Goal: Task Accomplishment & Management: Manage account settings

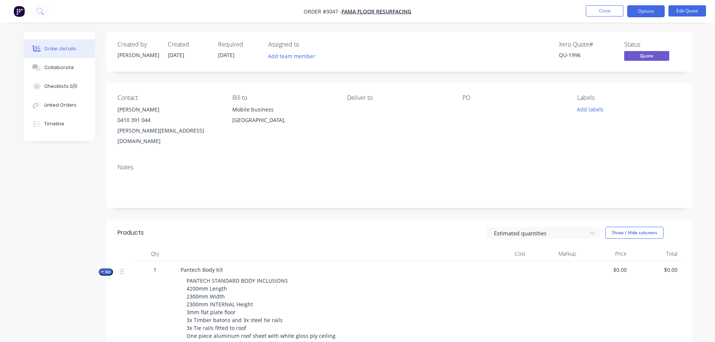
click at [465, 105] on div at bounding box center [509, 109] width 94 height 11
click at [690, 10] on button "Edit Quote" at bounding box center [687, 10] width 38 height 11
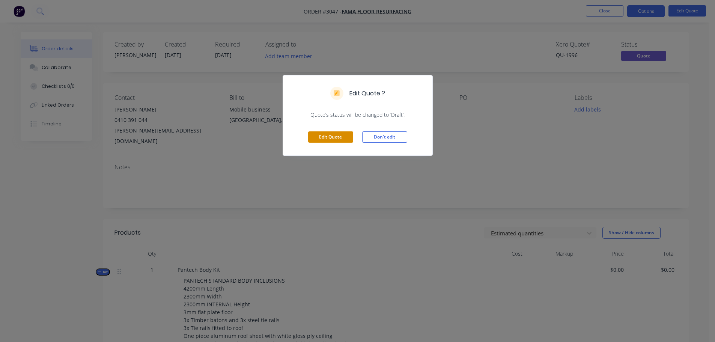
click at [329, 137] on button "Edit Quote" at bounding box center [330, 136] width 45 height 11
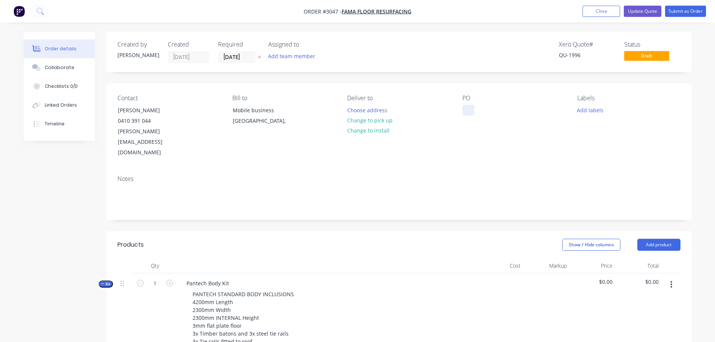
click at [465, 110] on div at bounding box center [468, 110] width 12 height 11
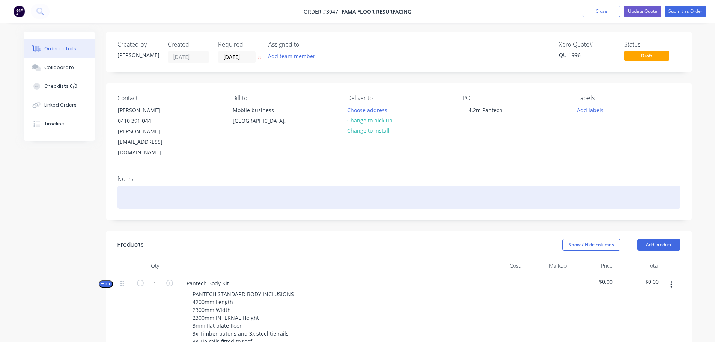
click at [123, 186] on div at bounding box center [398, 197] width 563 height 23
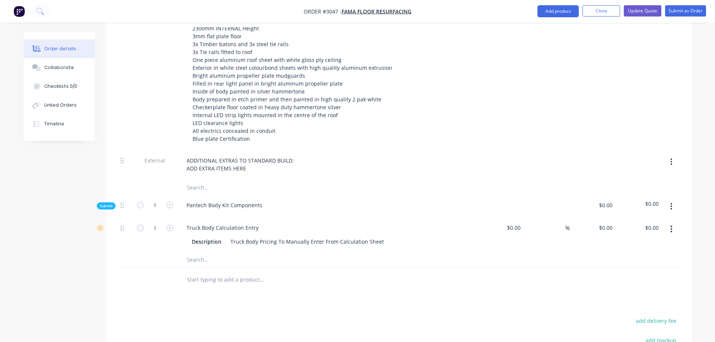
scroll to position [300, 0]
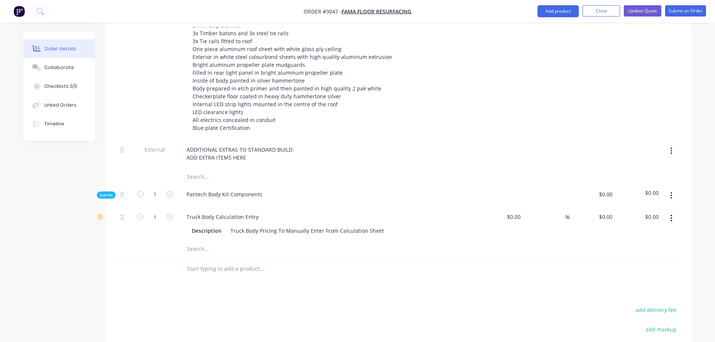
click at [671, 148] on icon "button" at bounding box center [672, 151] width 2 height 7
click at [624, 180] on div "Delete" at bounding box center [645, 185] width 58 height 11
click at [671, 148] on icon "button" at bounding box center [672, 151] width 2 height 7
click at [636, 180] on div "Delete" at bounding box center [645, 185] width 58 height 11
click at [204, 144] on div "ADDITIONAL EXTRAS TO STANDARD BUILD: ADD EXTRA ITEMS HERE" at bounding box center [241, 153] width 121 height 19
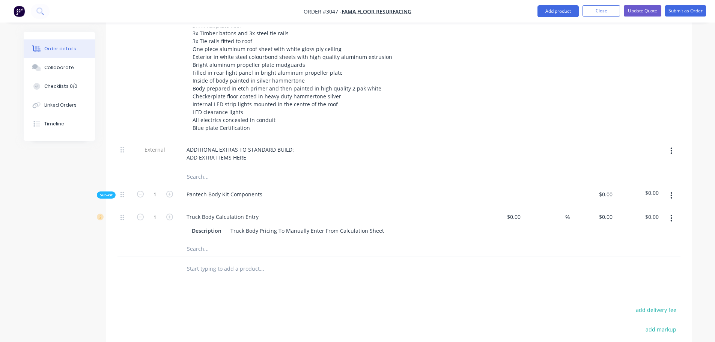
click at [211, 169] on input "text" at bounding box center [262, 176] width 150 height 15
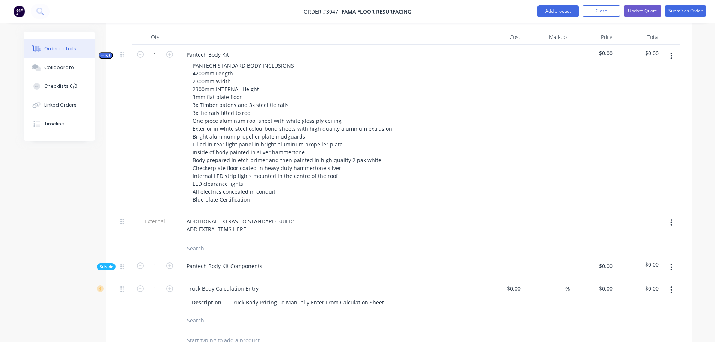
scroll to position [225, 0]
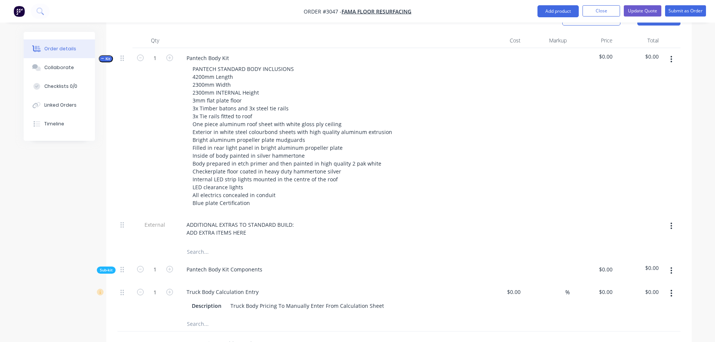
click at [671, 222] on icon "button" at bounding box center [671, 226] width 2 height 8
click at [625, 255] on div "Delete" at bounding box center [645, 260] width 58 height 11
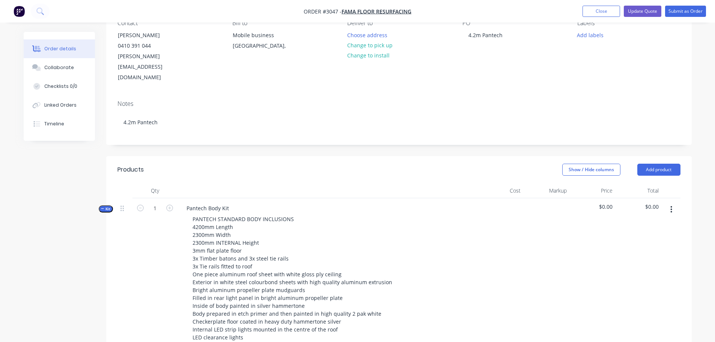
click at [19, 12] on img "button" at bounding box center [19, 11] width 11 height 11
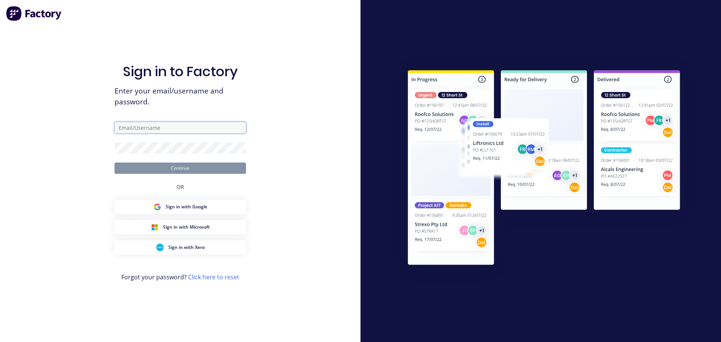
type input "[EMAIL_ADDRESS][DOMAIN_NAME]"
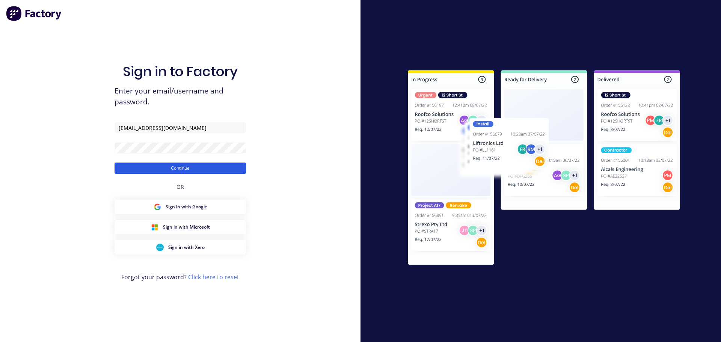
click at [180, 168] on button "Continue" at bounding box center [179, 168] width 131 height 11
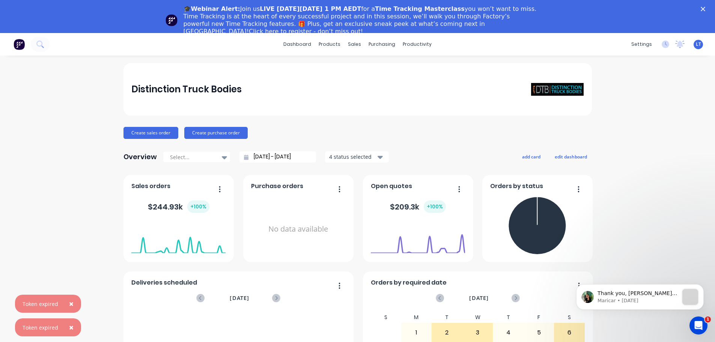
click at [705, 7] on icon "Close" at bounding box center [703, 9] width 5 height 5
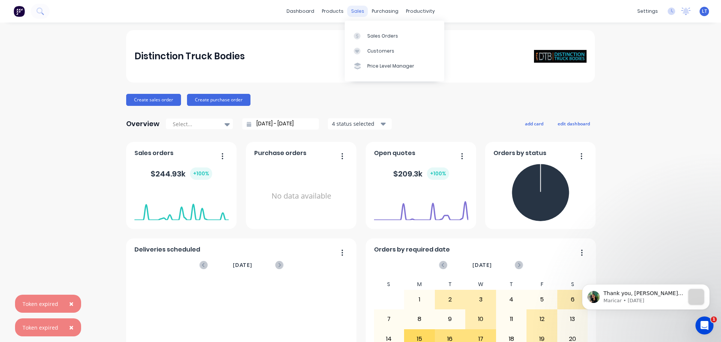
click at [351, 10] on div "sales" at bounding box center [357, 11] width 21 height 11
click at [380, 35] on div "Sales Orders" at bounding box center [382, 36] width 31 height 7
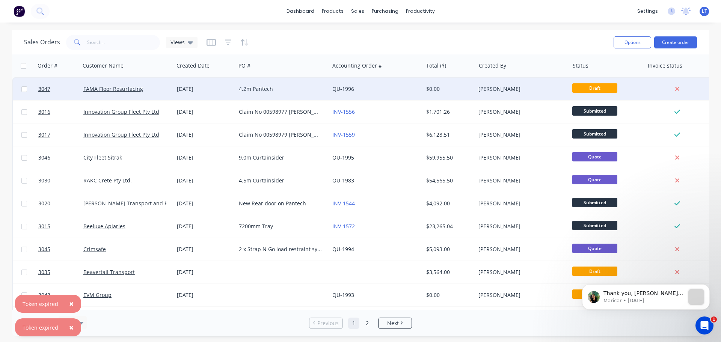
click at [244, 87] on div "4.2m Pantech" at bounding box center [280, 89] width 83 height 8
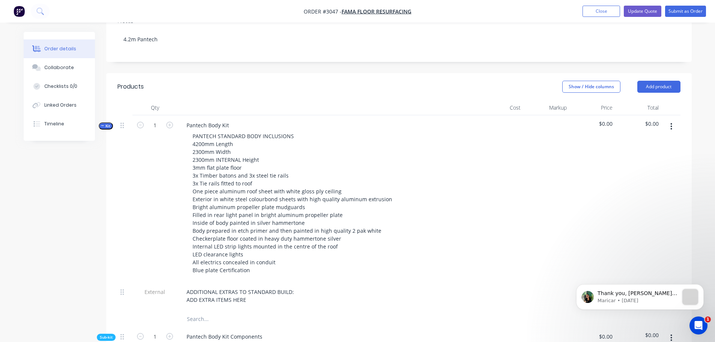
scroll to position [150, 0]
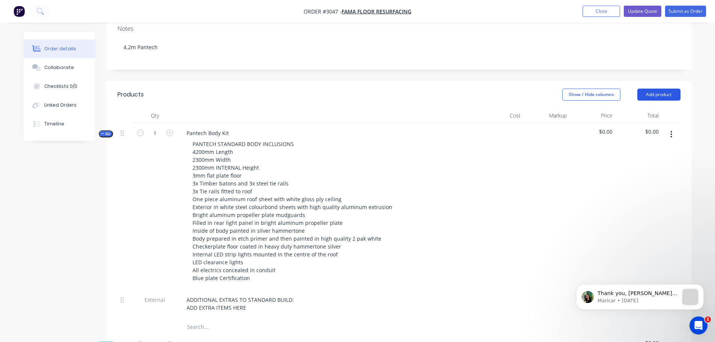
click at [662, 89] on button "Add product" at bounding box center [658, 95] width 43 height 12
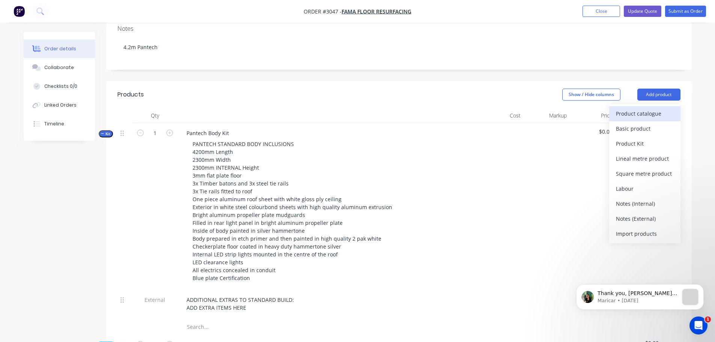
click at [625, 108] on div "Product catalogue" at bounding box center [645, 113] width 58 height 11
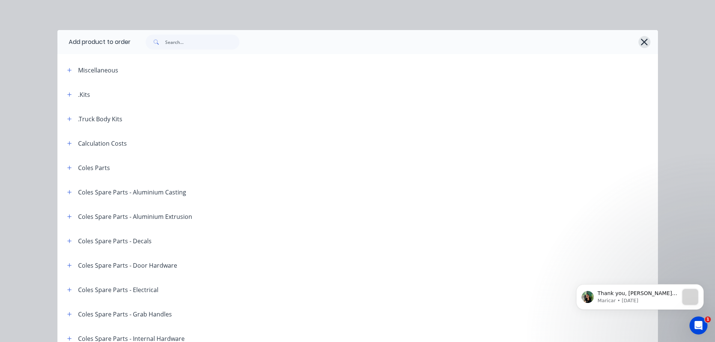
click at [642, 38] on icon "button" at bounding box center [644, 42] width 8 height 11
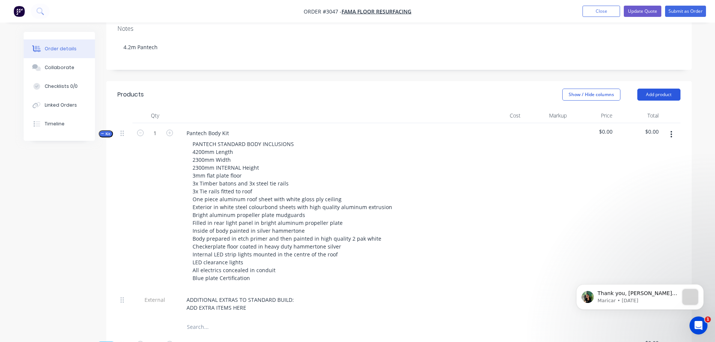
click at [655, 89] on button "Add product" at bounding box center [658, 95] width 43 height 12
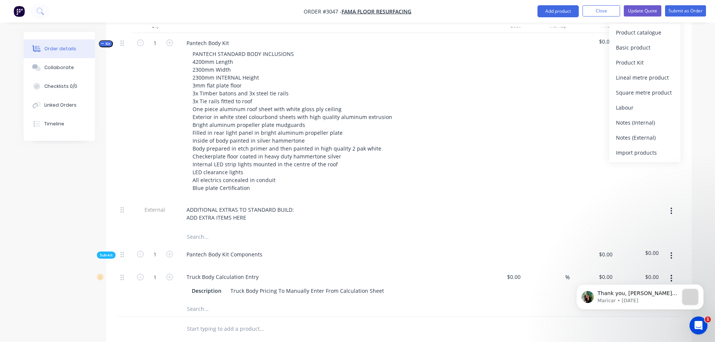
scroll to position [300, 0]
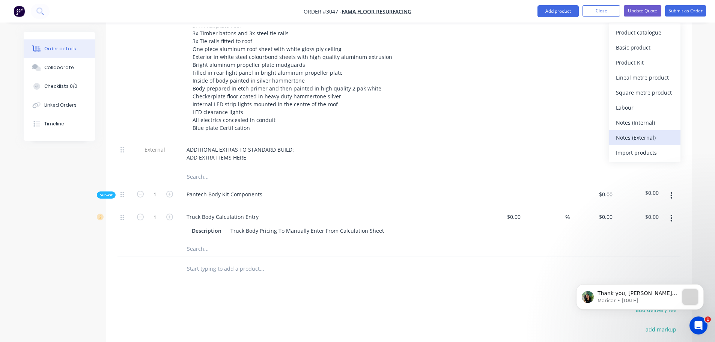
click at [643, 136] on div "Notes (External)" at bounding box center [645, 137] width 58 height 11
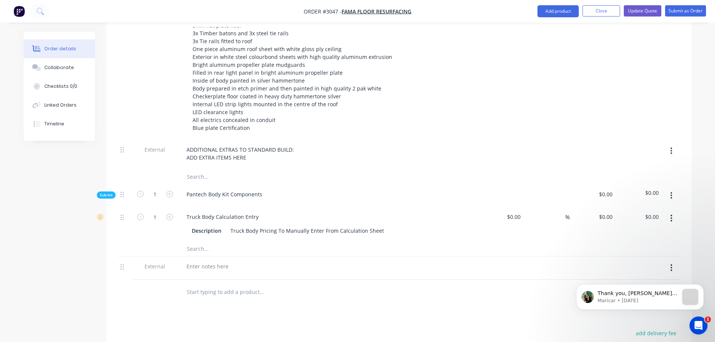
click at [670, 147] on icon "button" at bounding box center [671, 151] width 2 height 8
click at [629, 180] on div "Delete" at bounding box center [645, 185] width 58 height 11
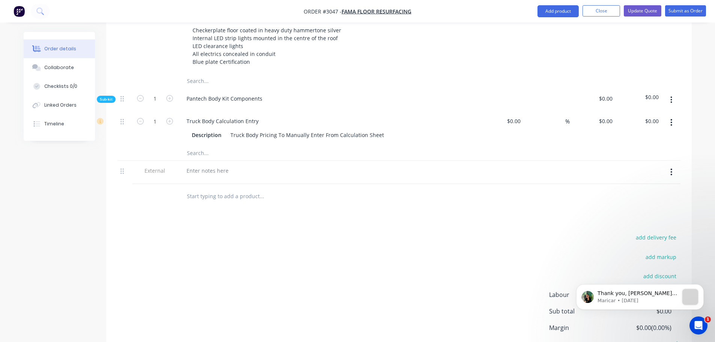
scroll to position [375, 0]
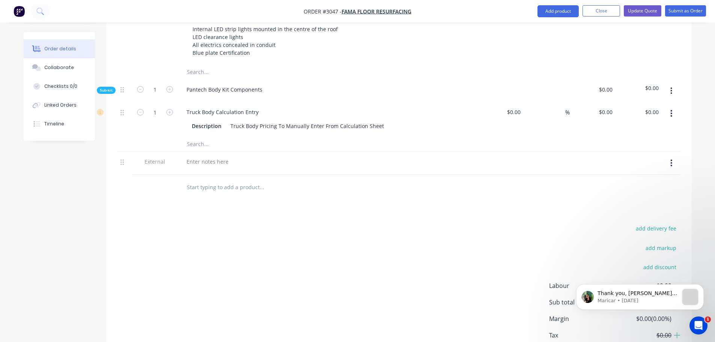
click at [216, 136] on input "text" at bounding box center [262, 143] width 150 height 15
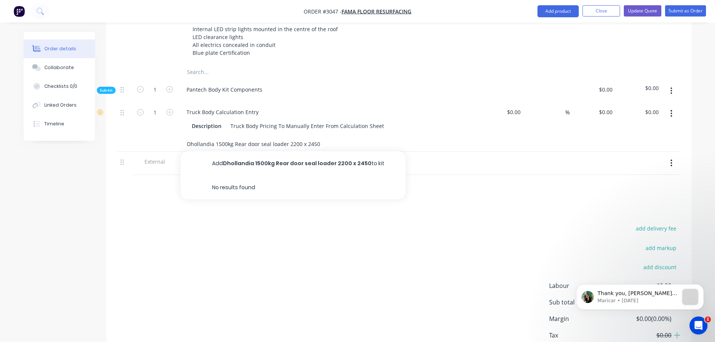
click at [299, 136] on input "Dhollandia 1500kg Rear door seal loader 2200 x 2450" at bounding box center [262, 143] width 150 height 15
click at [327, 136] on input "Dhollandia 1500kg Rear door seal loader 2200mm x 2450" at bounding box center [262, 143] width 150 height 15
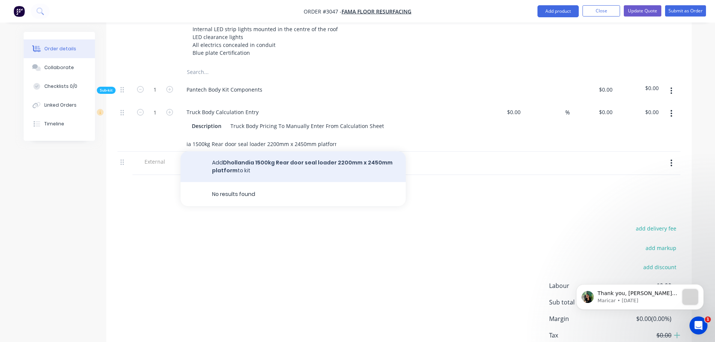
type input "Dhollandia 1500kg Rear door seal loader 2200mm x 2450mm platform"
click at [296, 151] on button "Add Dhollandia 1500kg Rear door seal loader 2200mm x 2450mm platform to kit" at bounding box center [293, 166] width 225 height 31
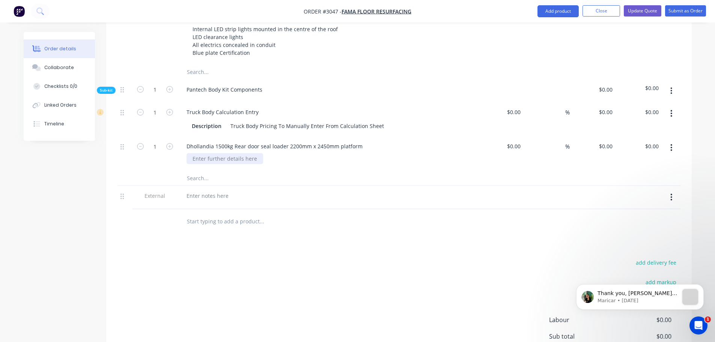
click at [211, 153] on div at bounding box center [225, 158] width 77 height 11
click at [209, 170] on input "text" at bounding box center [262, 177] width 150 height 15
click at [187, 170] on input "Pallet size side door 100mm in from the rear frame" at bounding box center [262, 177] width 150 height 15
click at [339, 170] on div "1400mm Pallet size side door 100mm in from the rear frame" at bounding box center [293, 177] width 225 height 15
click at [337, 170] on div "1400mm Pallet size side door 100mm in from the rear frame" at bounding box center [293, 177] width 225 height 15
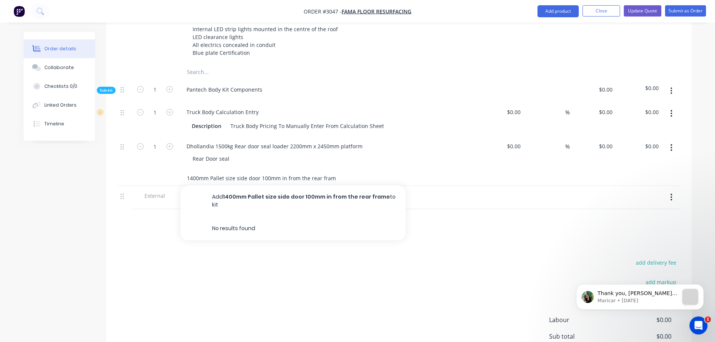
click at [336, 170] on input "1400mm Pallet size side door 100mm in from the rear frame" at bounding box center [262, 177] width 150 height 15
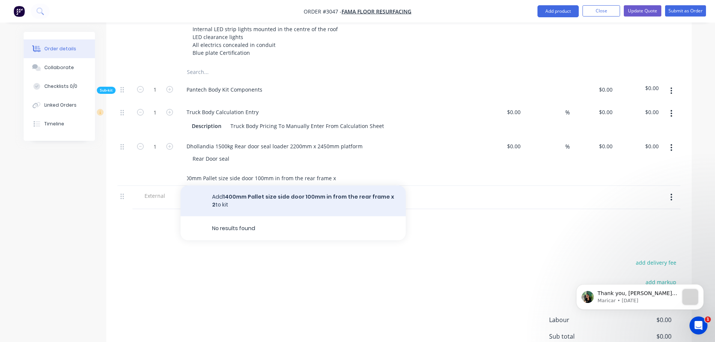
type input "1400mm Pallet size side door 100mm in from the rear frame x 2"
click at [282, 185] on button "Add 1400mm Pallet size side door 100mm in from the rear frame x 2 to kit" at bounding box center [293, 200] width 225 height 31
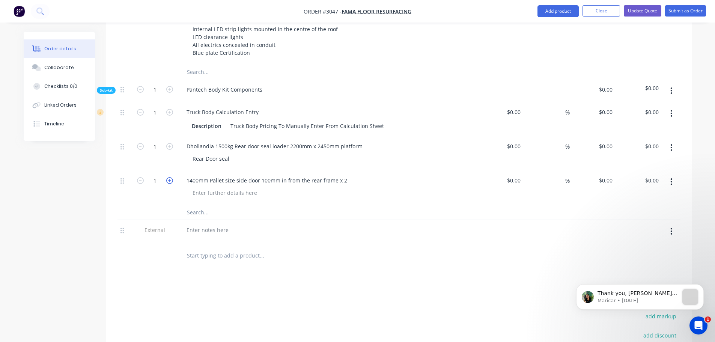
click at [170, 177] on icon "button" at bounding box center [169, 180] width 7 height 7
type input "2"
click at [209, 205] on input "text" at bounding box center [262, 212] width 150 height 15
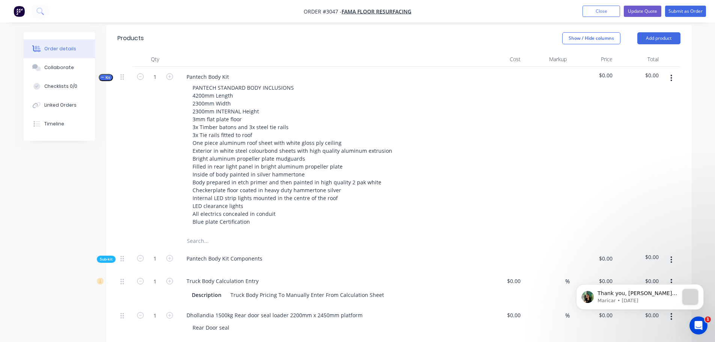
scroll to position [188, 0]
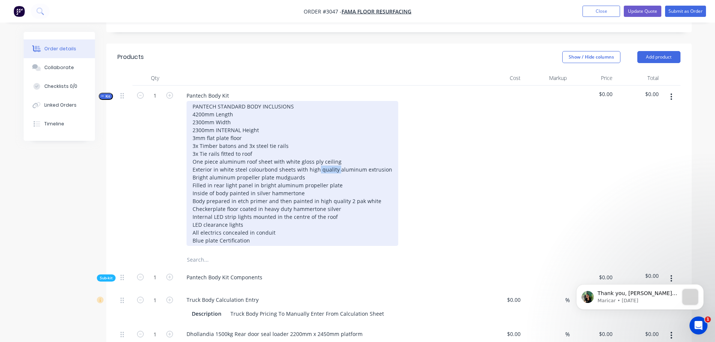
drag, startPoint x: 317, startPoint y: 149, endPoint x: 335, endPoint y: 150, distance: 18.4
click at [335, 150] on div "PANTECH STANDARD BODY INCLUSIONS 4200mm Length 2300mm Width 2300mm INTERNAL Hei…" at bounding box center [293, 173] width 212 height 145
click at [315, 161] on div "PANTECH STANDARD BODY INCLUSIONS 4200mm Length 2300mm Width 2300mm INTERNAL Hei…" at bounding box center [293, 173] width 212 height 145
drag, startPoint x: 306, startPoint y: 148, endPoint x: 335, endPoint y: 150, distance: 28.6
click at [335, 150] on div "PANTECH STANDARD BODY INCLUSIONS 4200mm Length 2300mm Width 2300mm INTERNAL Hei…" at bounding box center [293, 173] width 212 height 145
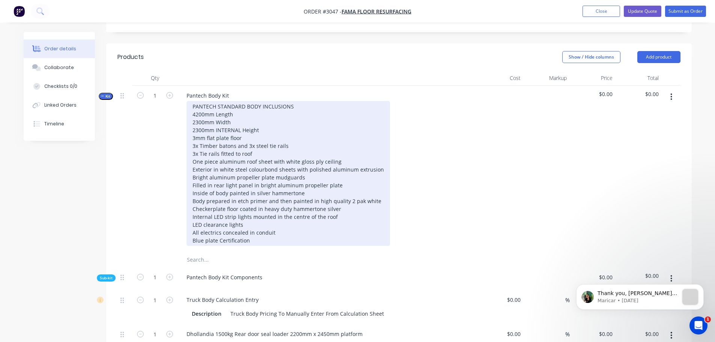
scroll to position [225, 0]
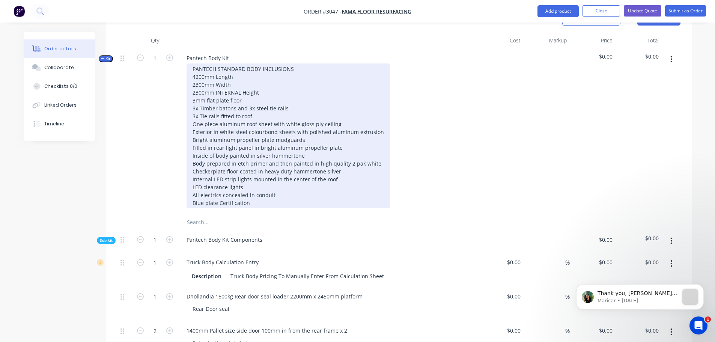
click at [250, 158] on div "PANTECH STANDARD BODY INCLUSIONS 4200mm Length 2300mm Width 2300mm INTERNAL Hei…" at bounding box center [288, 135] width 203 height 145
click at [244, 166] on div "PANTECH STANDARD BODY INCLUSIONS 4200mm Length 2300mm Width 2300mm INTERNAL Hei…" at bounding box center [288, 135] width 203 height 145
click at [253, 94] on div "PANTECH STANDARD BODY INCLUSIONS 4200mm Length 2300mm Width 2300mm INTERNAL Hei…" at bounding box center [288, 135] width 203 height 145
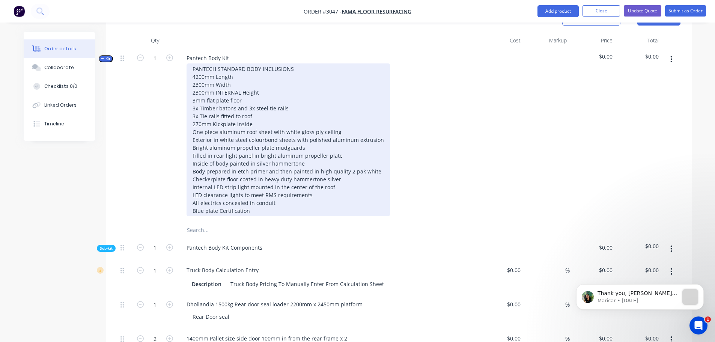
click at [236, 103] on div "PANTECH STANDARD BODY INCLUSIONS 4200mm Length 2300mm Width 2300mm INTERNAL Hei…" at bounding box center [288, 139] width 203 height 153
click at [253, 103] on div "PANTECH STANDARD BODY INCLUSIONS 4200mm Length 2300mm Width 2300mm INTERNAL Hei…" at bounding box center [288, 139] width 203 height 153
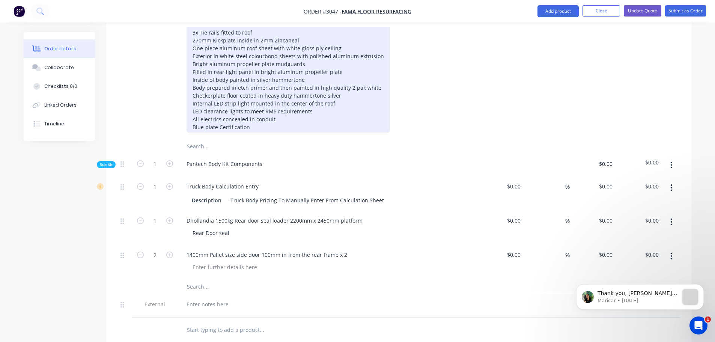
scroll to position [300, 0]
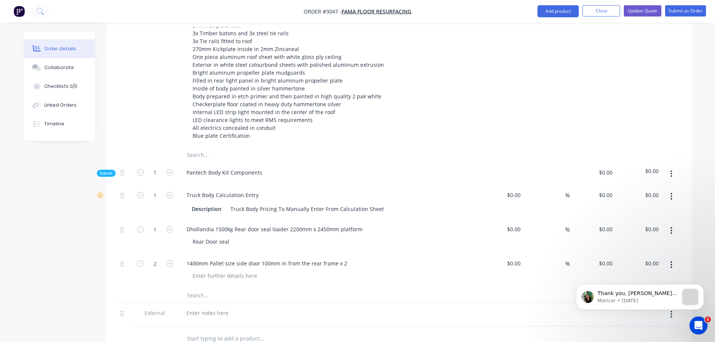
click at [208, 288] on input "text" at bounding box center [262, 295] width 150 height 15
click at [198, 288] on input "4 tierails in the roof" at bounding box center [262, 295] width 150 height 15
click at [193, 288] on input "4 tie rails in the roof" at bounding box center [262, 295] width 150 height 15
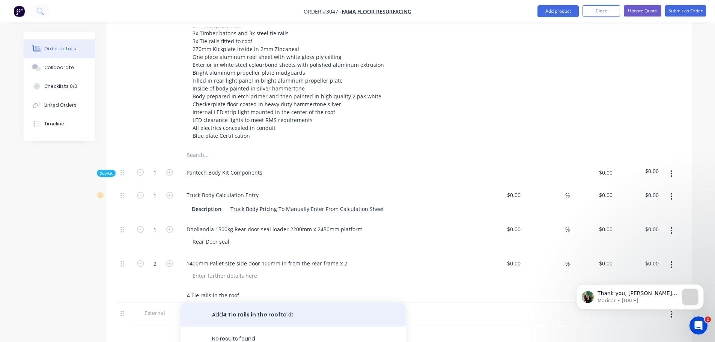
type input "4 Tie rails in the roof"
click at [238, 303] on button "Add 4 Tie rails in the roof to kit" at bounding box center [293, 315] width 225 height 24
